Goal: Task Accomplishment & Management: Use online tool/utility

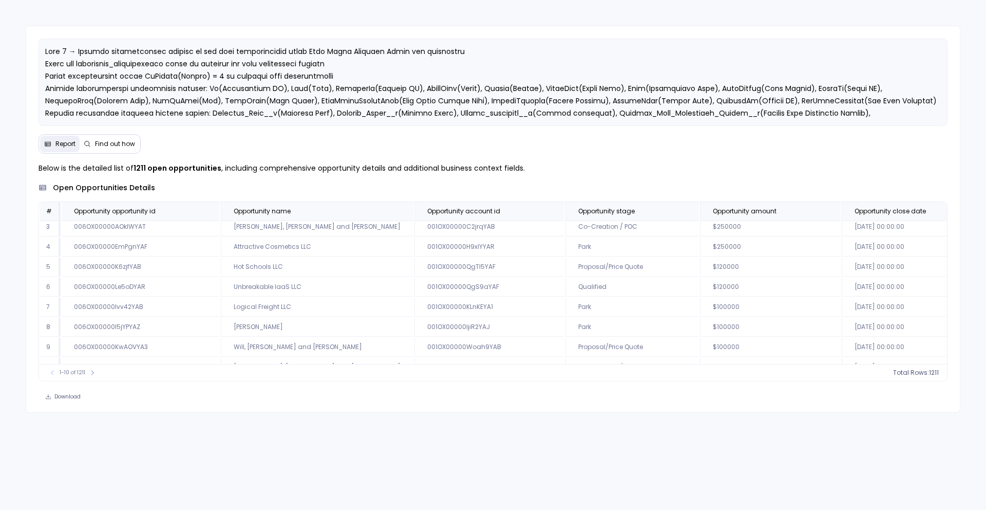
scroll to position [62, 0]
click at [90, 374] on icon at bounding box center [92, 372] width 6 height 6
click at [53, 367] on button at bounding box center [52, 372] width 10 height 10
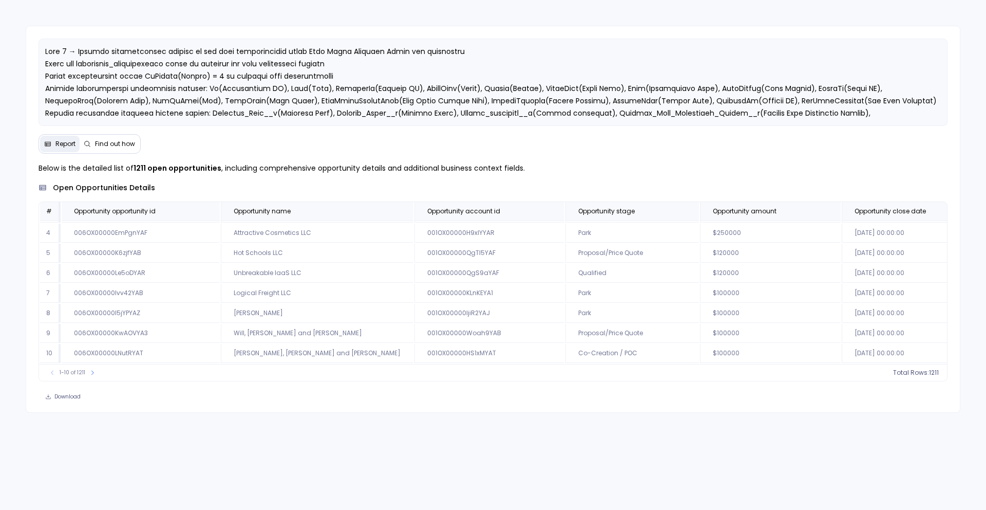
drag, startPoint x: 652, startPoint y: 290, endPoint x: 679, endPoint y: 290, distance: 26.2
click at [700, 290] on td "$100000" at bounding box center [770, 293] width 141 height 19
click at [700, 292] on td "$100000" at bounding box center [770, 293] width 141 height 19
click at [94, 369] on icon at bounding box center [92, 372] width 6 height 6
